Goal: Information Seeking & Learning: Learn about a topic

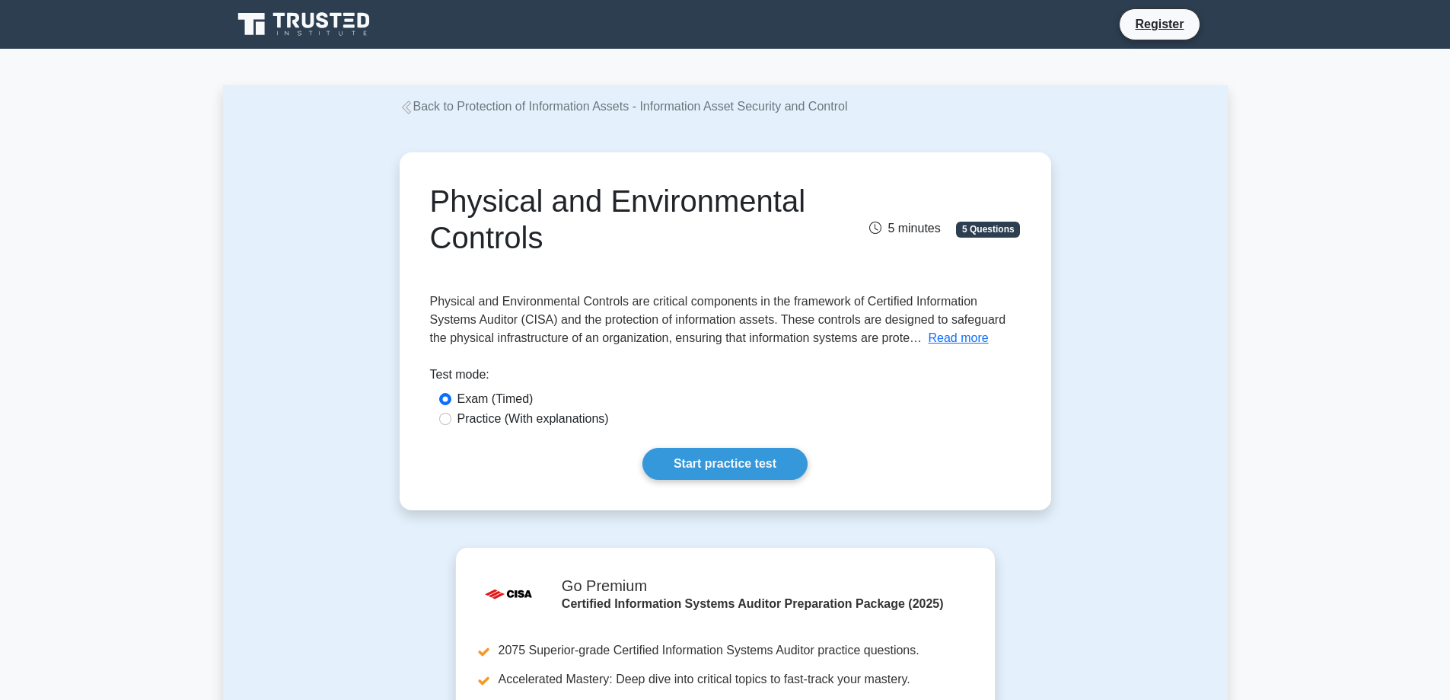
click at [426, 104] on link "Back to Protection of Information Assets - Information Asset Security and Contr…" at bounding box center [624, 106] width 448 height 13
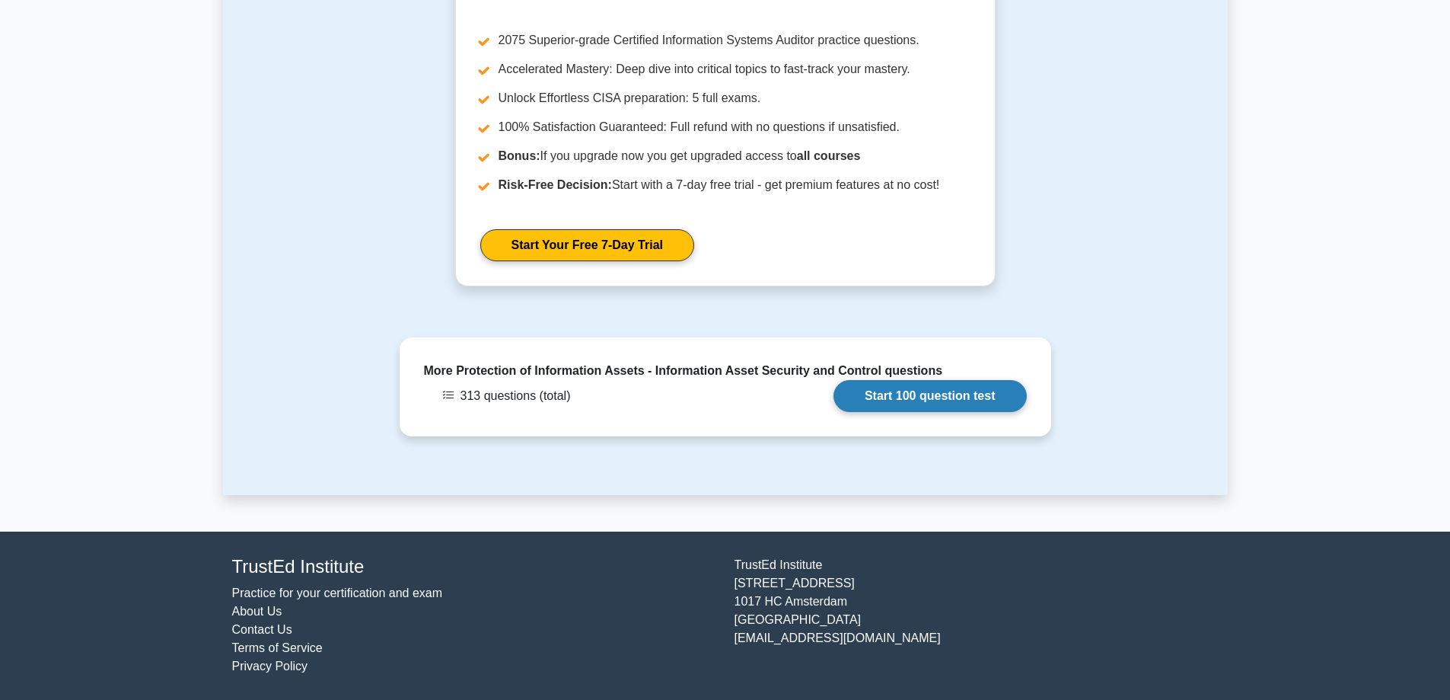
scroll to position [1533, 0]
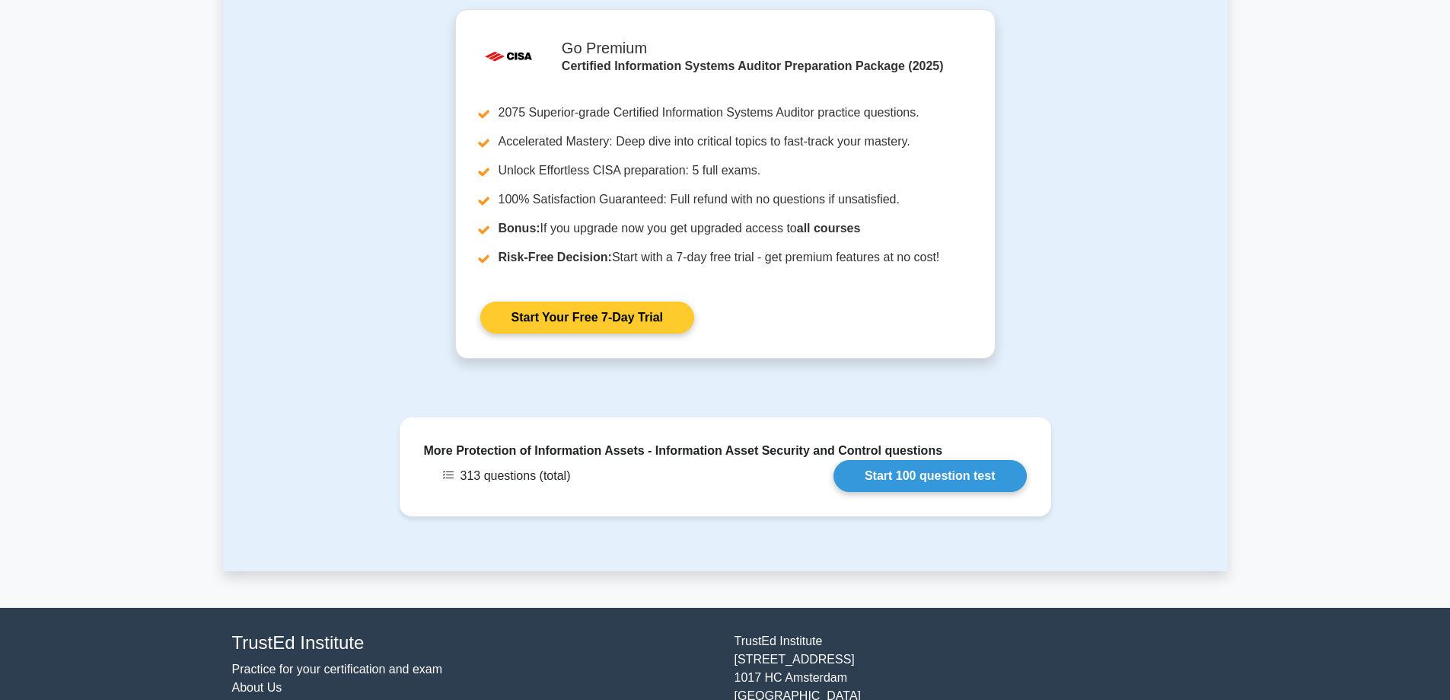
click at [617, 329] on link "Start Your Free 7-Day Trial" at bounding box center [587, 318] width 214 height 32
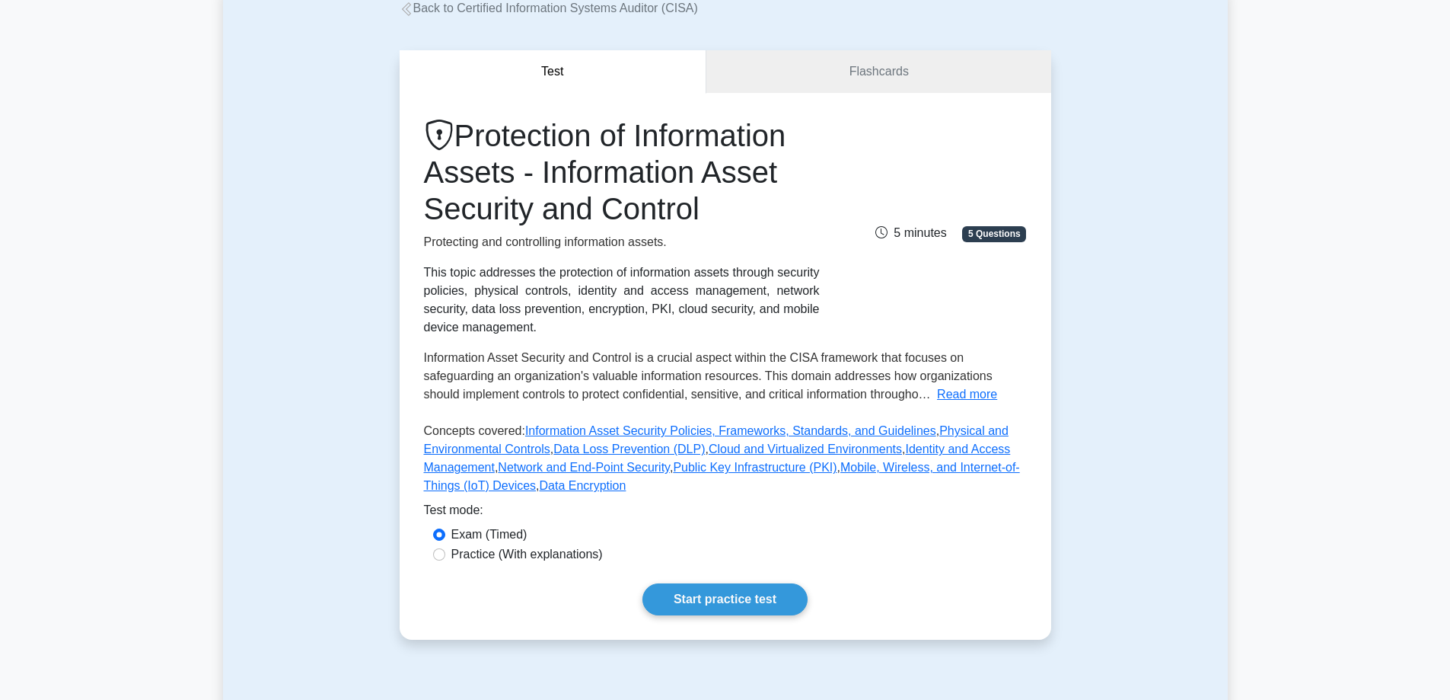
scroll to position [0, 0]
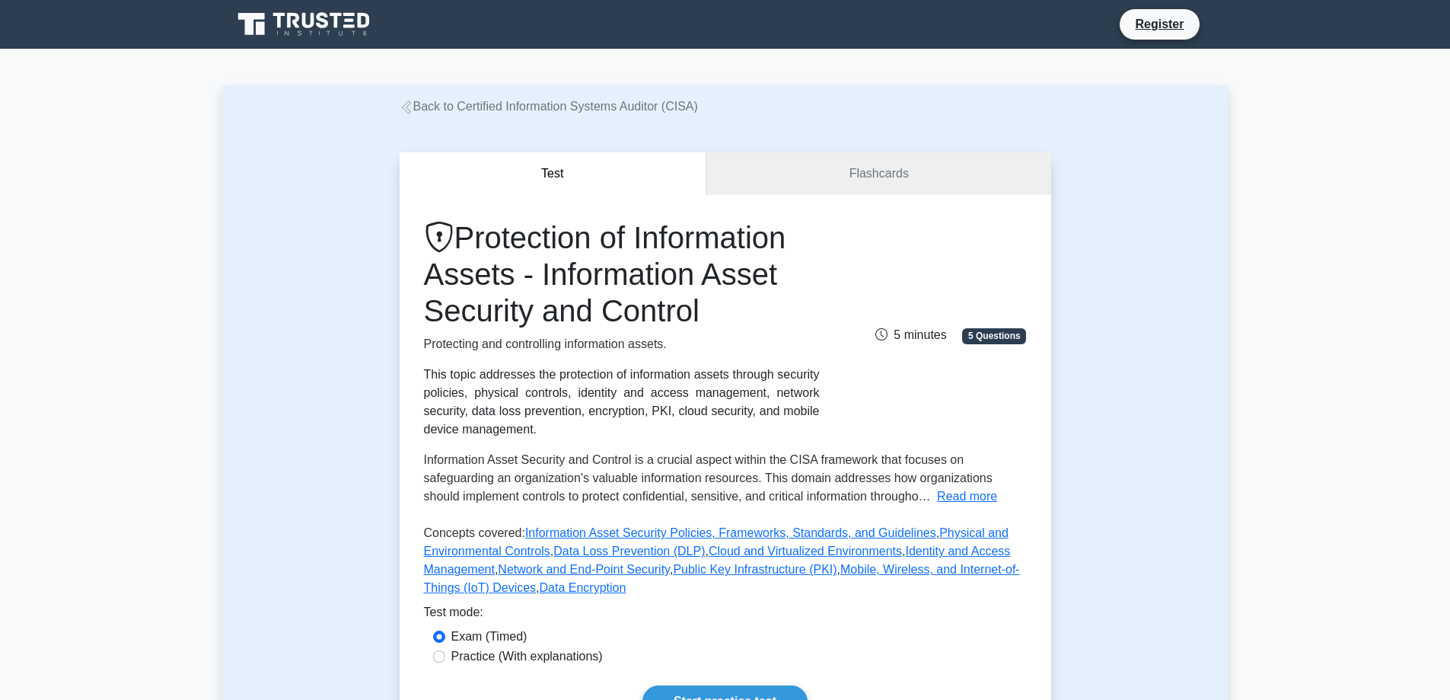
click at [314, 23] on icon at bounding box center [308, 20] width 12 height 15
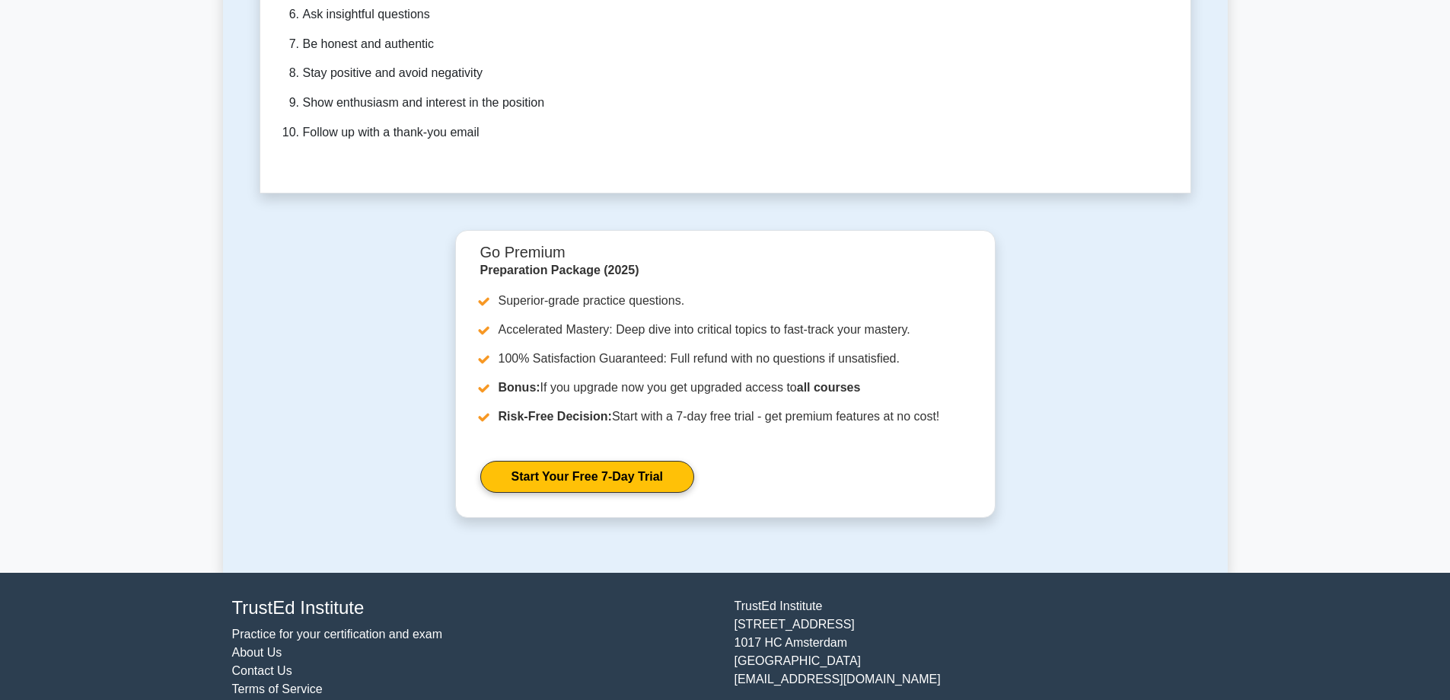
scroll to position [4597, 0]
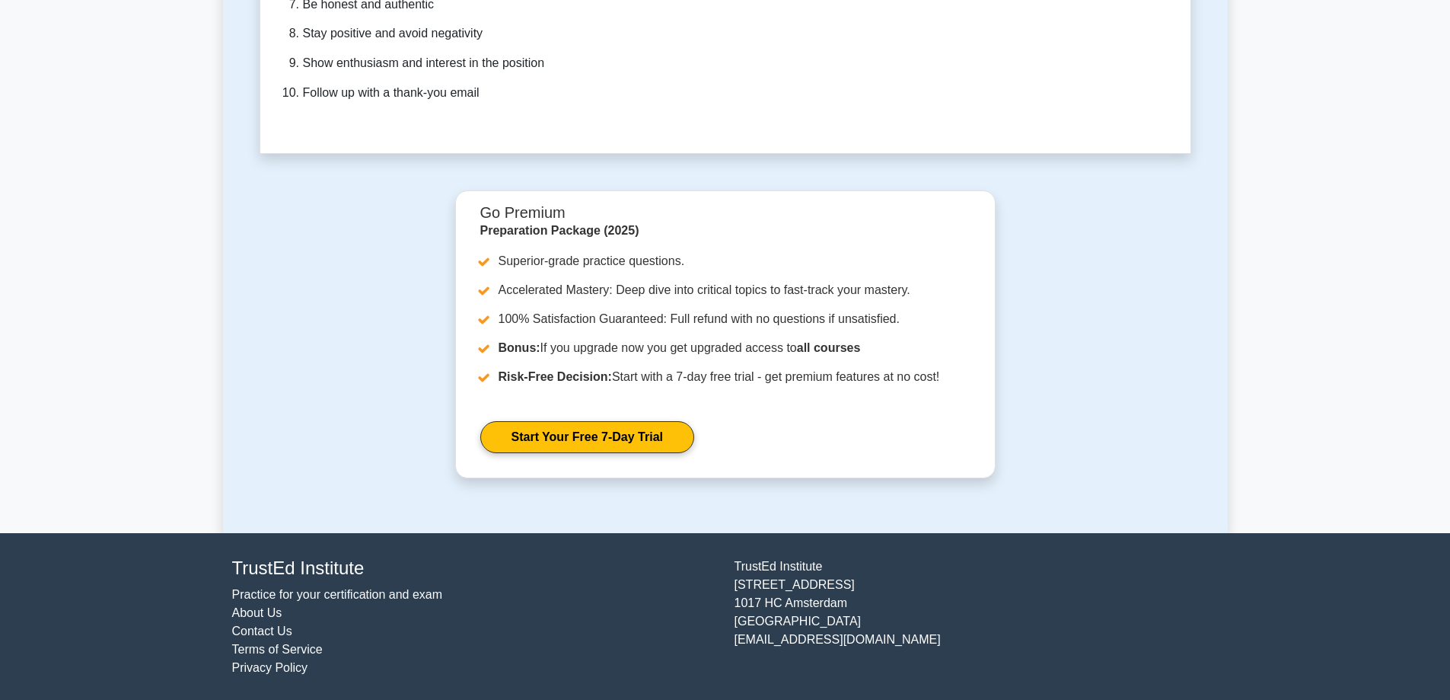
drag, startPoint x: 895, startPoint y: 639, endPoint x: 790, endPoint y: 643, distance: 105.9
click at [790, 643] on div "TrustEd Institute Kerkstraat 310 1017 HC Amsterdam The Netherlands support@trus…" at bounding box center [977, 617] width 503 height 120
copy div "trustedinstitute.com"
click at [911, 649] on div "TrustEd Institute Kerkstraat 310 1017 HC Amsterdam The Netherlands support@trus…" at bounding box center [977, 617] width 503 height 120
drag, startPoint x: 900, startPoint y: 636, endPoint x: 736, endPoint y: 645, distance: 164.7
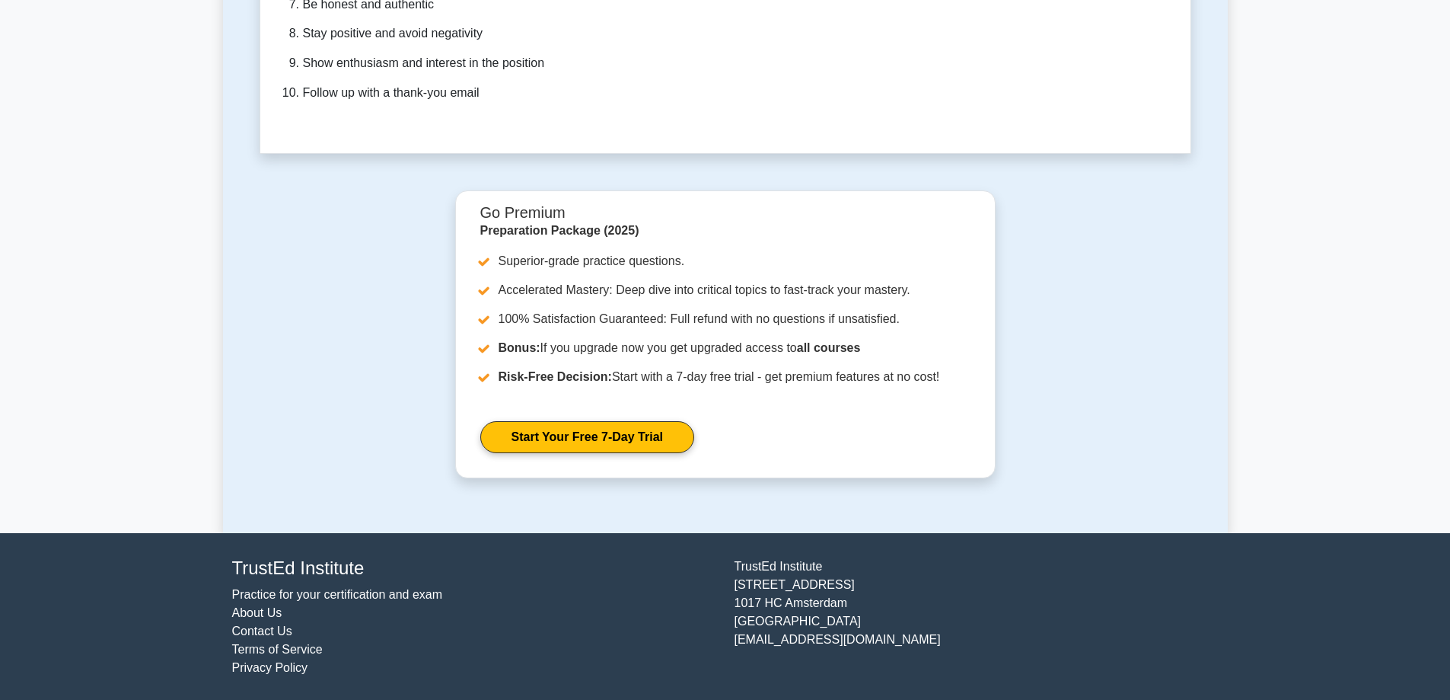
click at [736, 645] on div "TrustEd Institute Kerkstraat 310 1017 HC Amsterdam The Netherlands support@trus…" at bounding box center [977, 617] width 503 height 120
copy div "[EMAIL_ADDRESS][DOMAIN_NAME]"
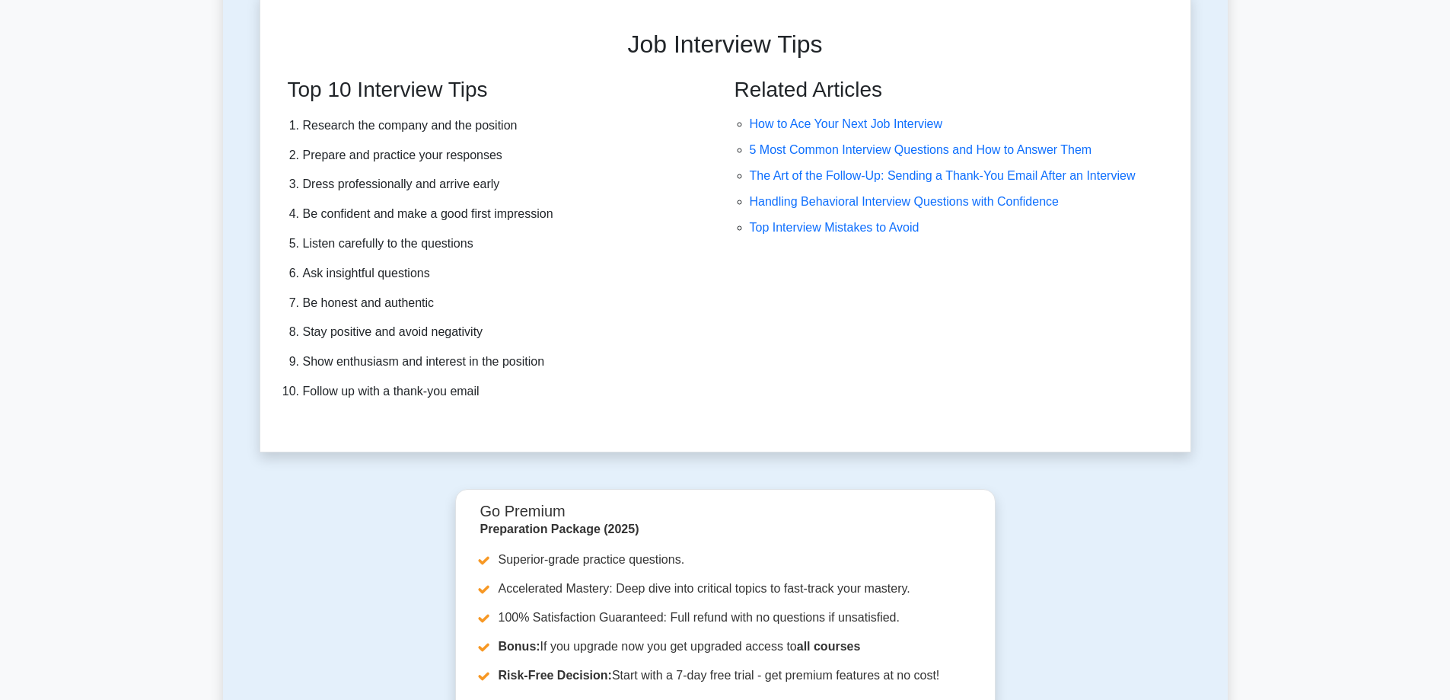
scroll to position [4292, 0]
